Goal: Information Seeking & Learning: Find specific fact

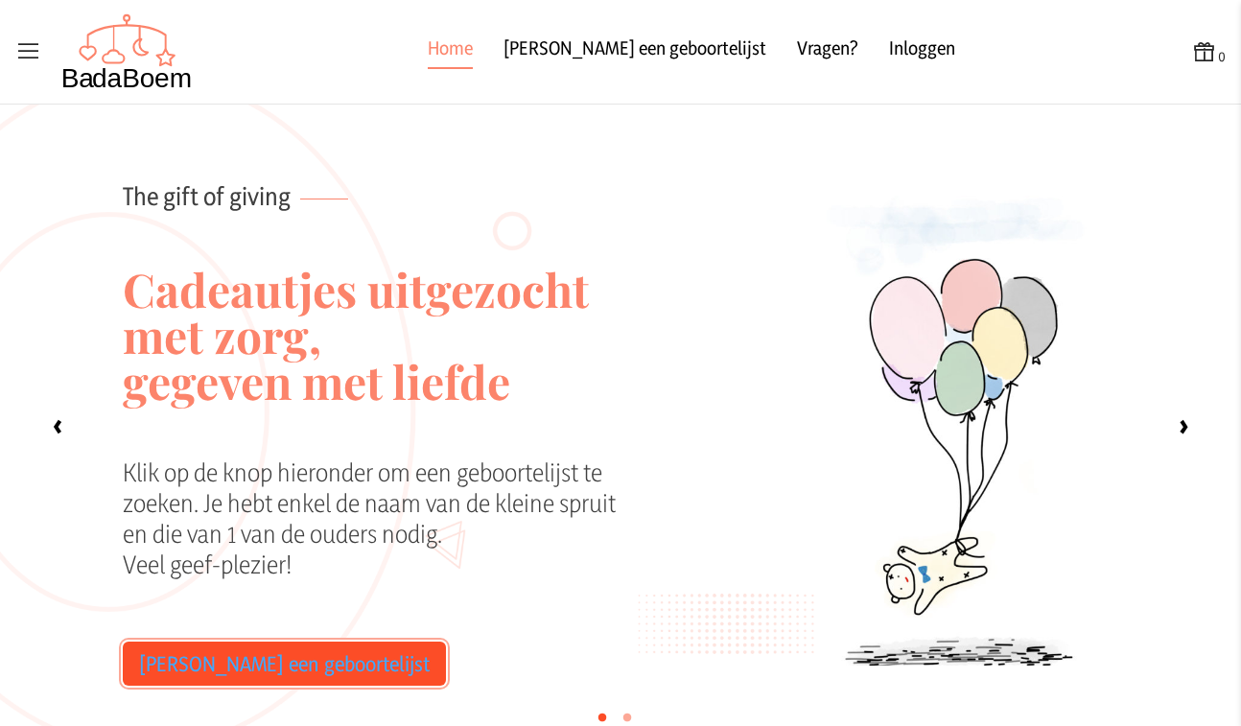
click at [238, 655] on link "[PERSON_NAME] een geboortelijst" at bounding box center [284, 664] width 323 height 44
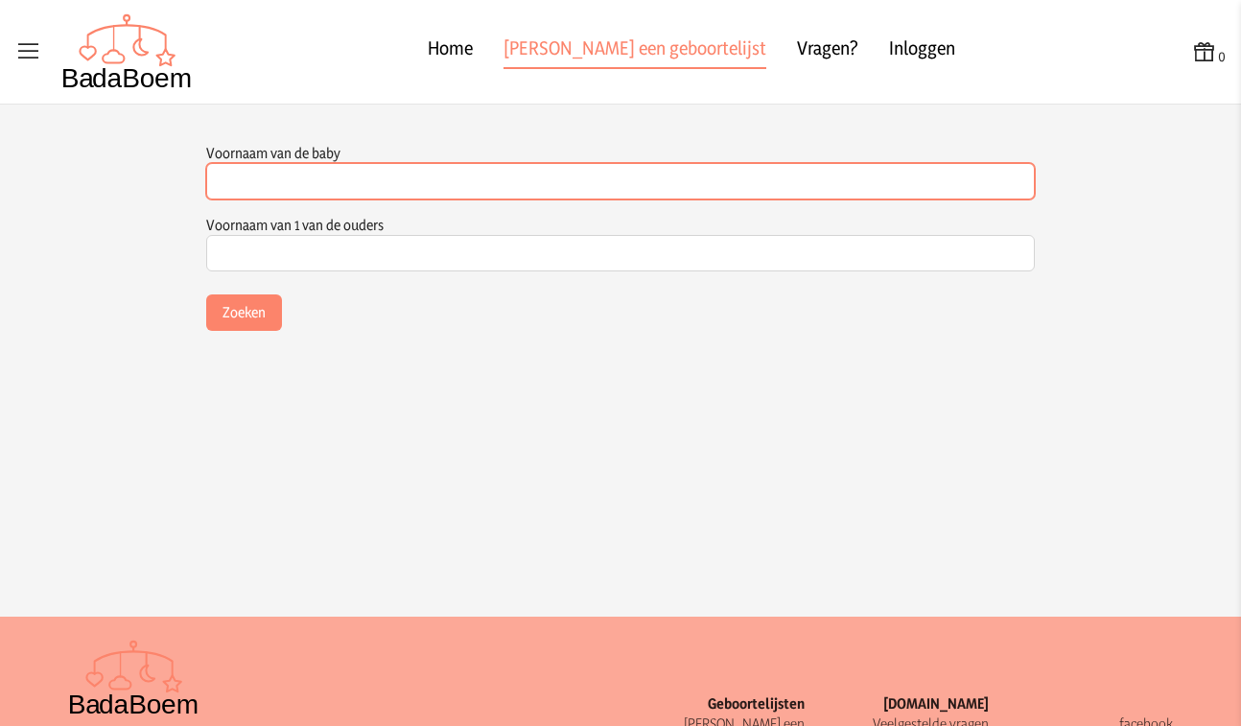
click at [271, 186] on input "Voornaam van de baby" at bounding box center [620, 181] width 829 height 36
type input "june"
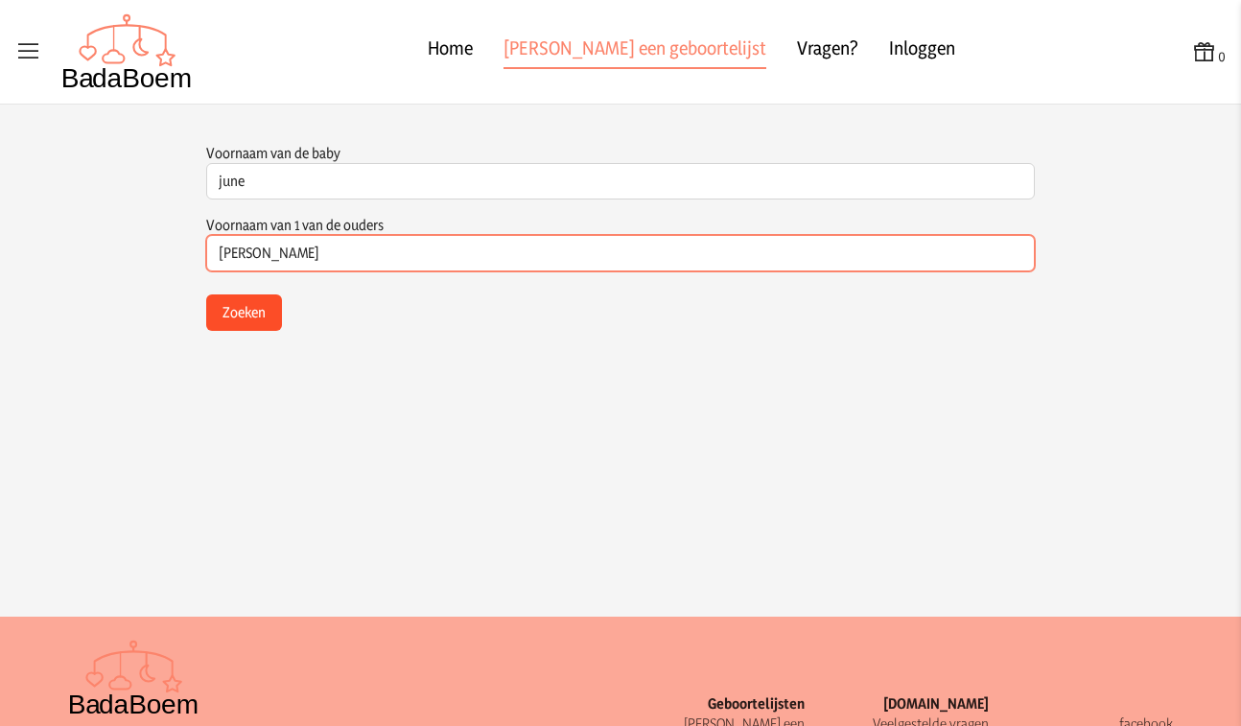
type input "[PERSON_NAME]"
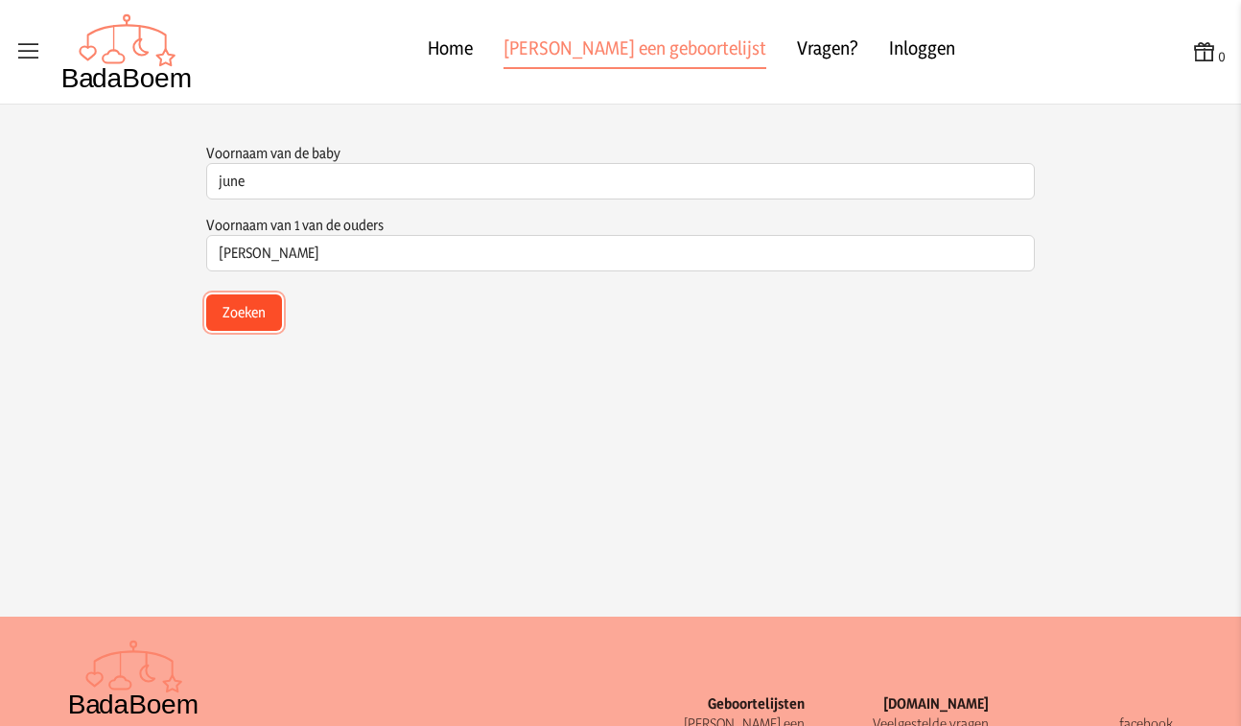
click at [225, 314] on button "Zoeken" at bounding box center [244, 313] width 76 height 36
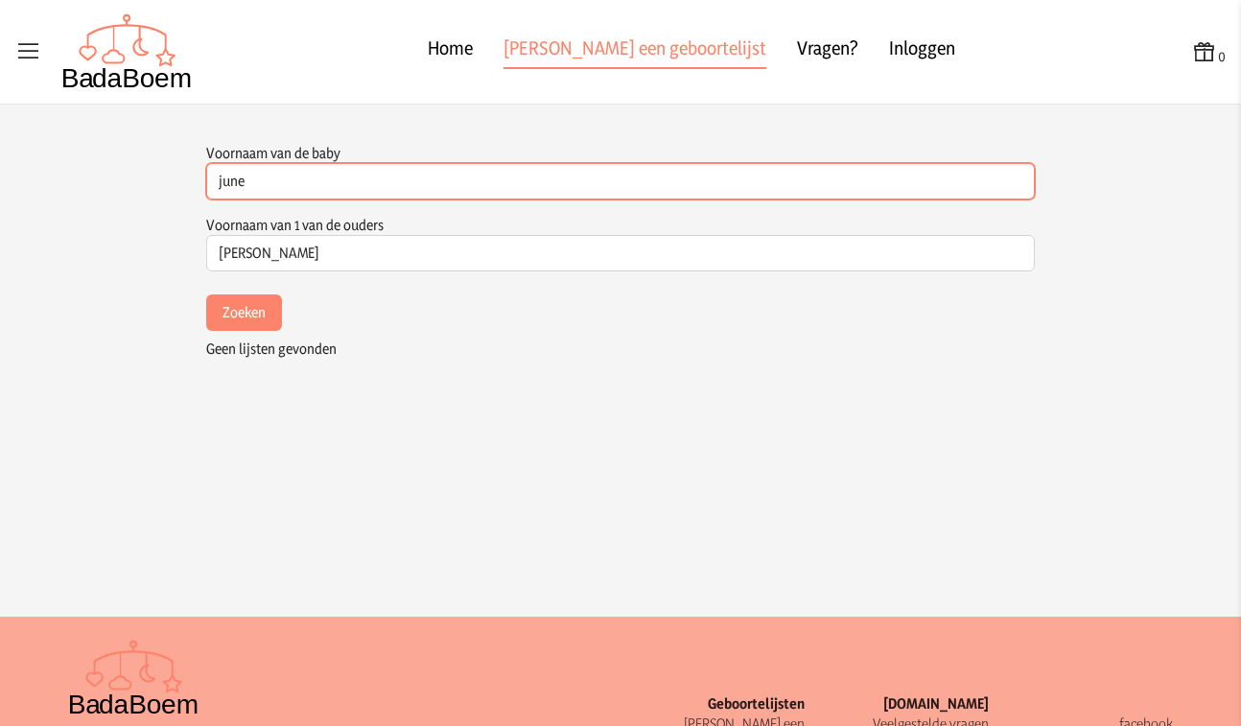
click at [227, 184] on input "june" at bounding box center [620, 181] width 829 height 36
type input "lune"
click at [206, 295] on button "Zoeken" at bounding box center [244, 313] width 76 height 36
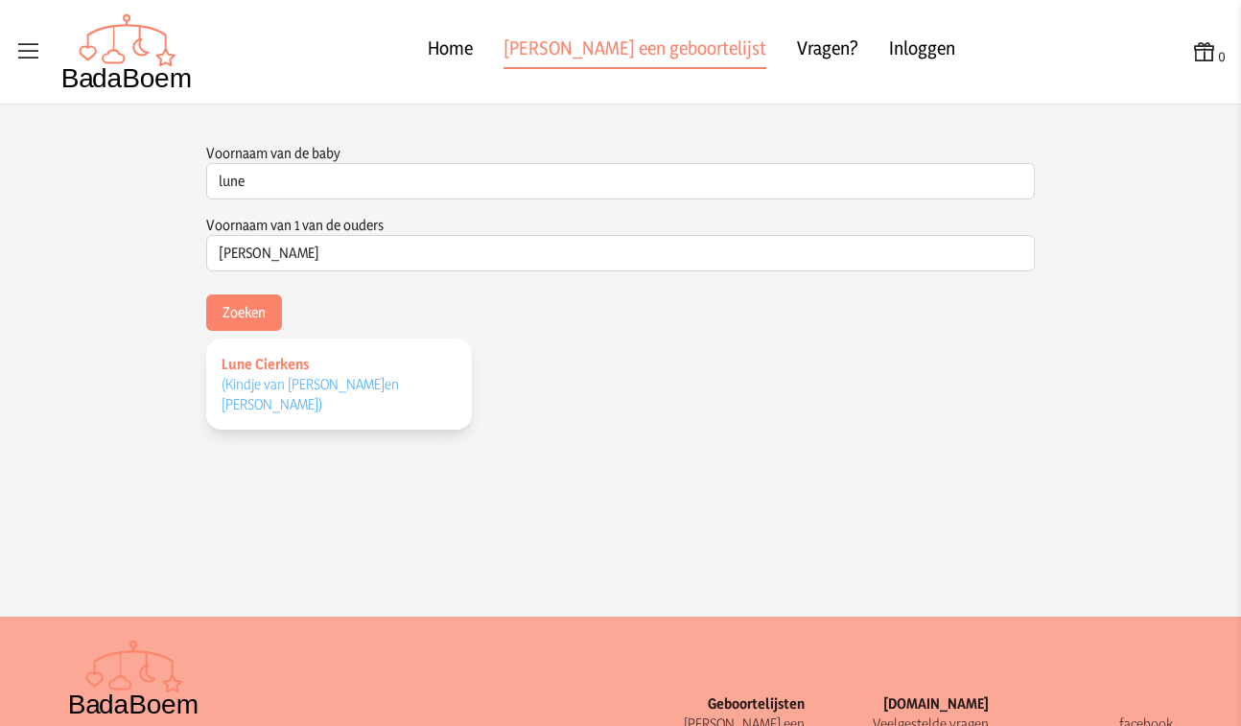
click at [280, 390] on span "(Kindje van [PERSON_NAME] en [PERSON_NAME] )" at bounding box center [310, 394] width 177 height 38
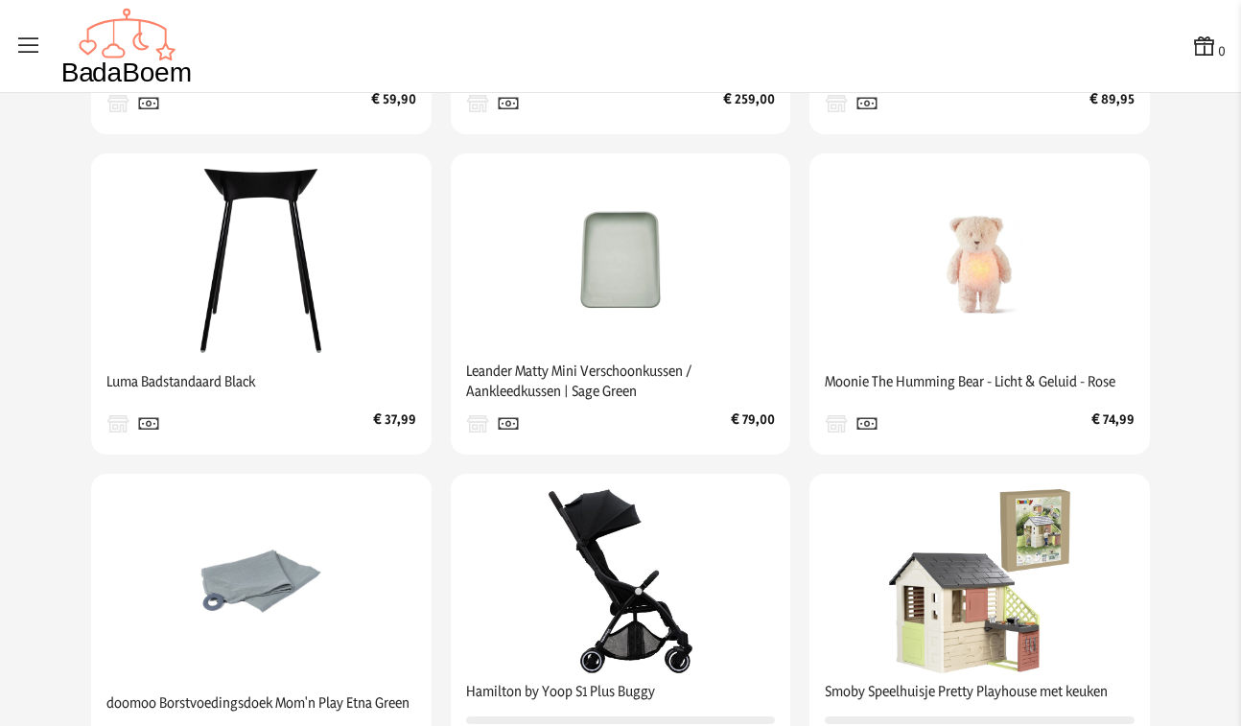
scroll to position [672, 0]
